Goal: Task Accomplishment & Management: Use online tool/utility

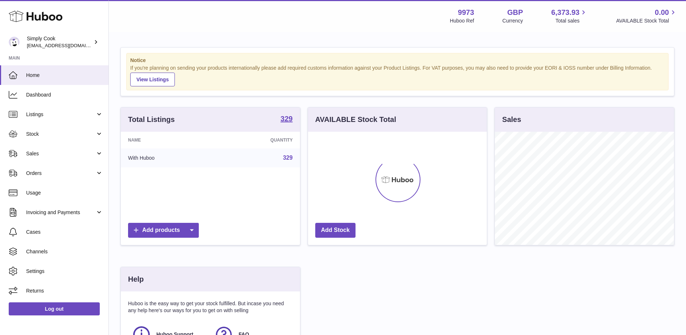
scroll to position [113, 179]
click at [63, 155] on span "Sales" at bounding box center [60, 153] width 69 height 7
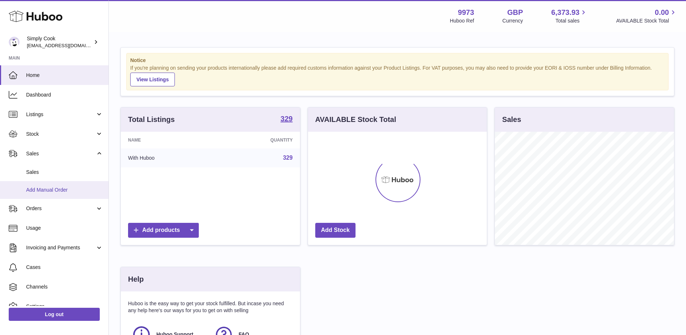
click at [73, 188] on span "Add Manual Order" at bounding box center [64, 190] width 77 height 7
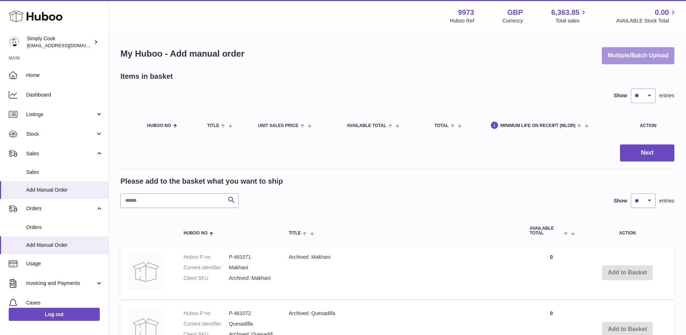
click at [651, 56] on button "Multiple/Batch Upload" at bounding box center [638, 55] width 73 height 17
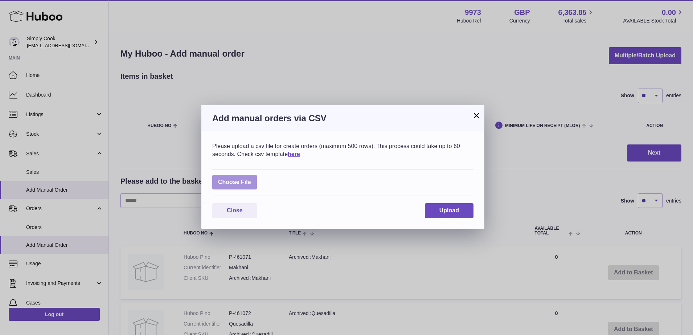
click at [249, 183] on label at bounding box center [234, 182] width 45 height 15
click at [251, 179] on input "file" at bounding box center [251, 179] width 0 height 0
type input "**********"
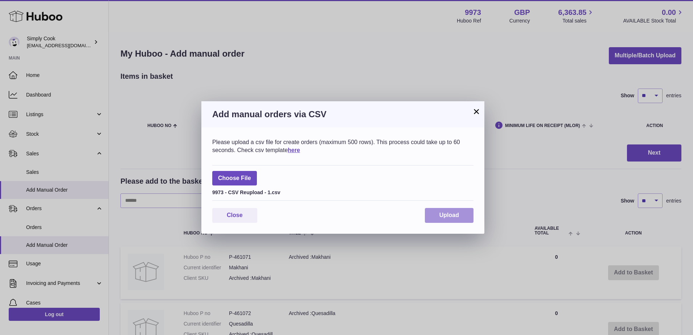
click at [457, 210] on button "Upload" at bounding box center [449, 215] width 49 height 15
